Goal: Find specific page/section: Find specific page/section

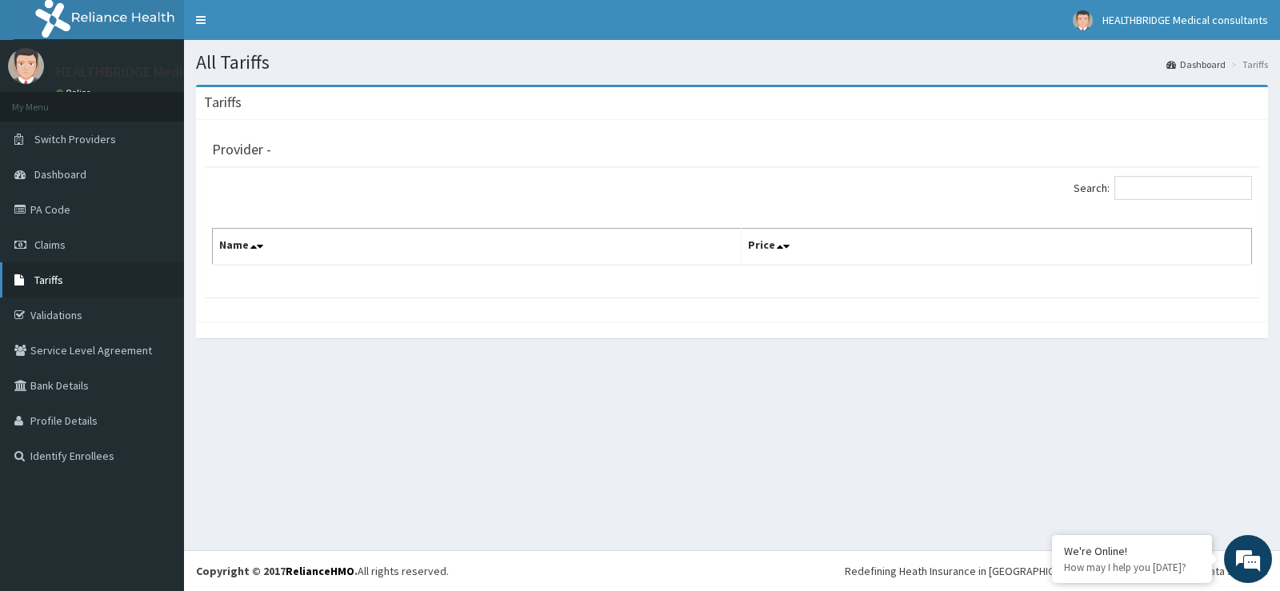
click at [69, 282] on link "Tariffs" at bounding box center [92, 279] width 184 height 35
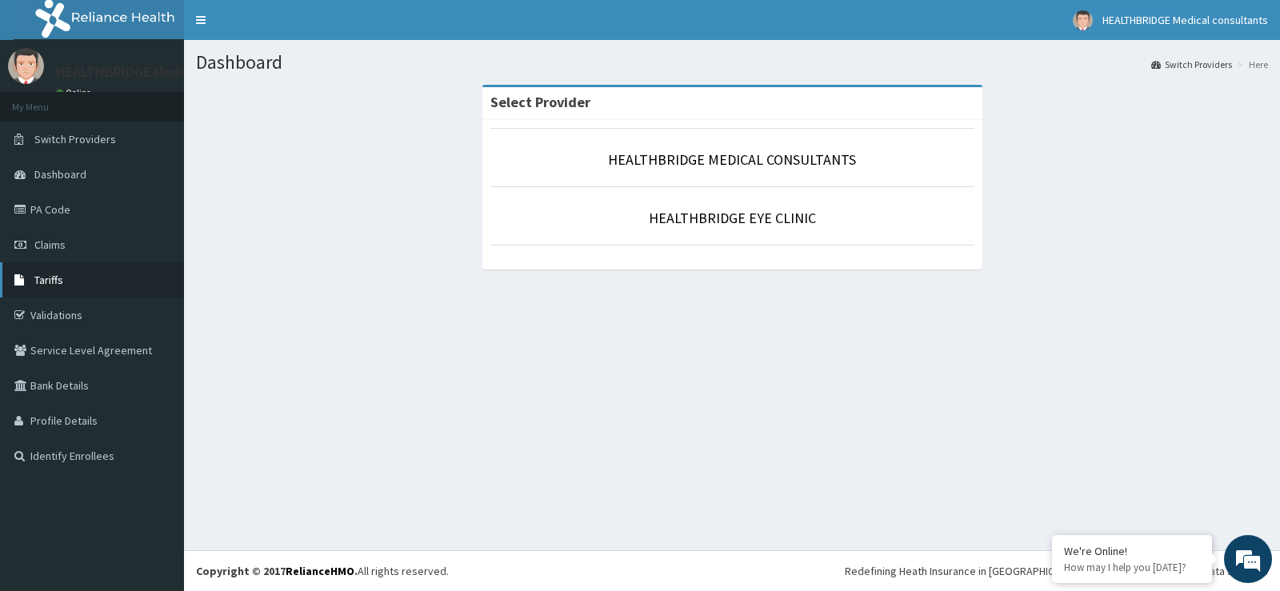
click at [85, 280] on link "Tariffs" at bounding box center [92, 279] width 184 height 35
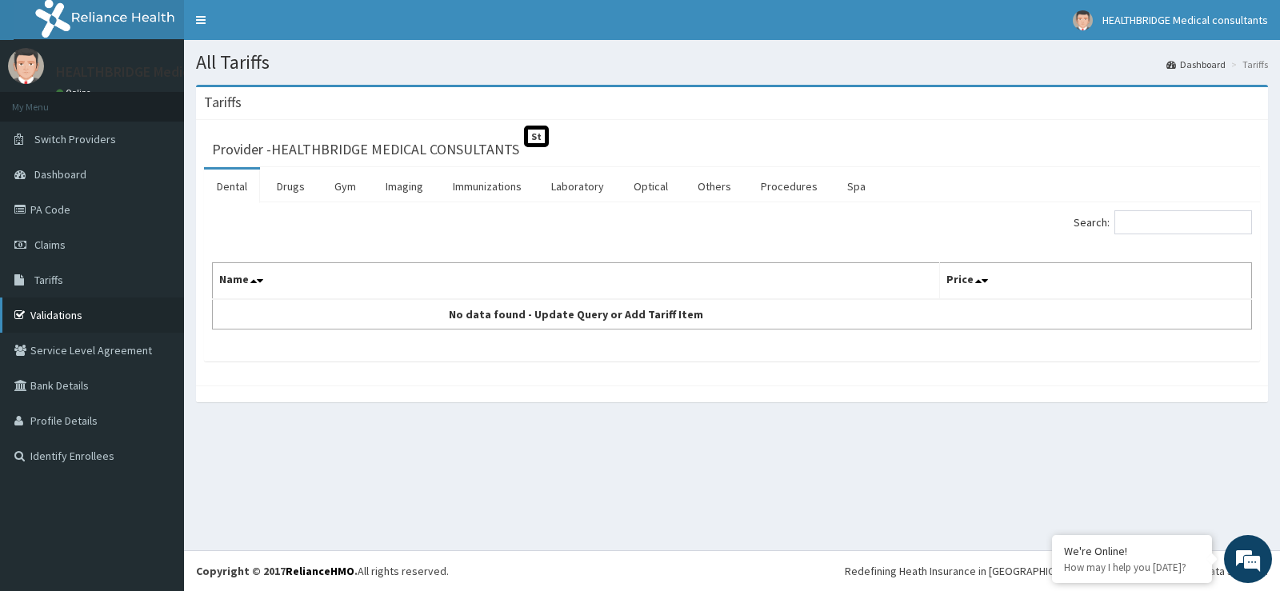
click at [82, 312] on link "Validations" at bounding box center [92, 315] width 184 height 35
click at [291, 190] on link "Drugs" at bounding box center [291, 187] width 54 height 34
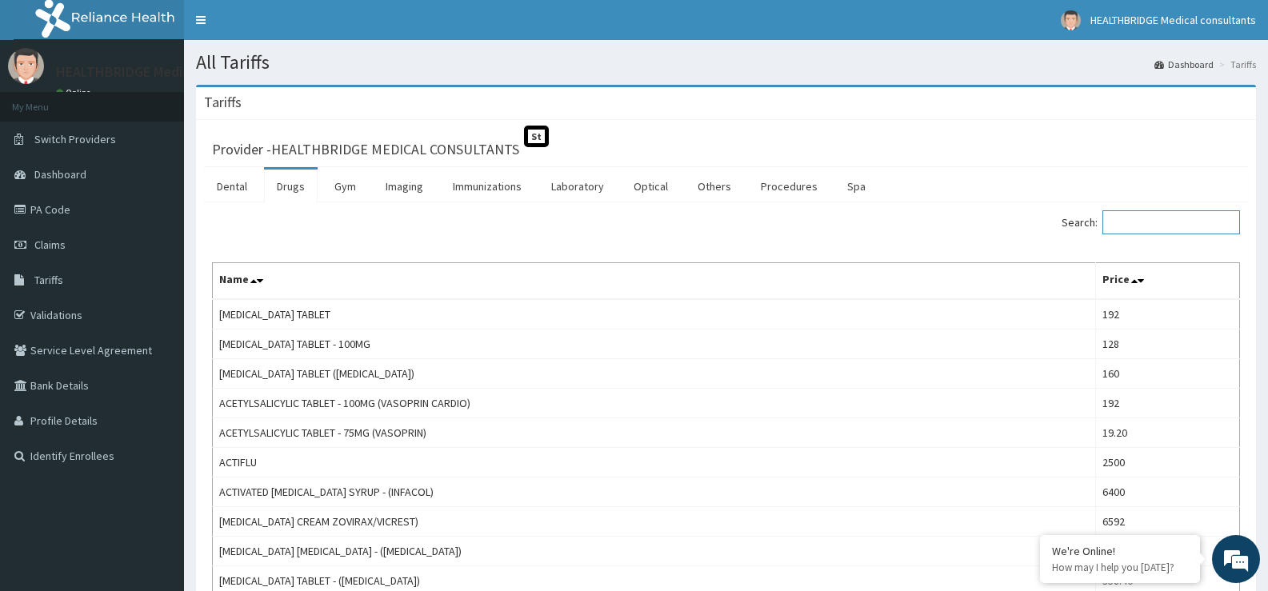
paste input "ASTYFER"
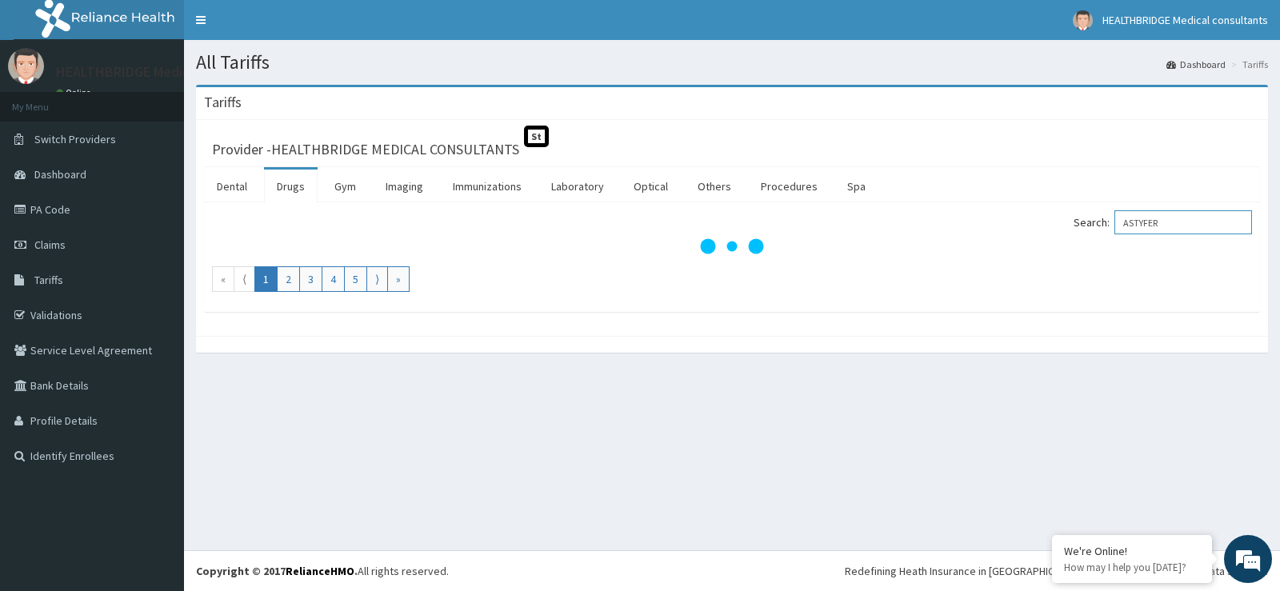
type input "ASTYFER"
